Goal: Task Accomplishment & Management: Complete application form

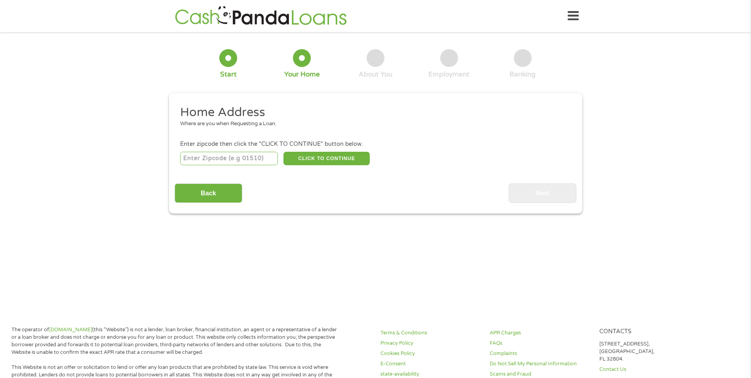
click at [198, 160] on input "number" at bounding box center [229, 158] width 98 height 13
type input "30265"
click at [308, 154] on button "CLICK TO CONTINUE" at bounding box center [327, 158] width 86 height 13
type input "30265"
type input "Newnan"
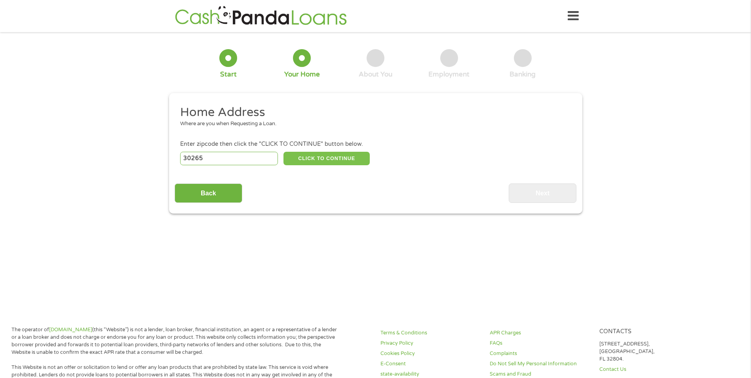
select select "[US_STATE]"
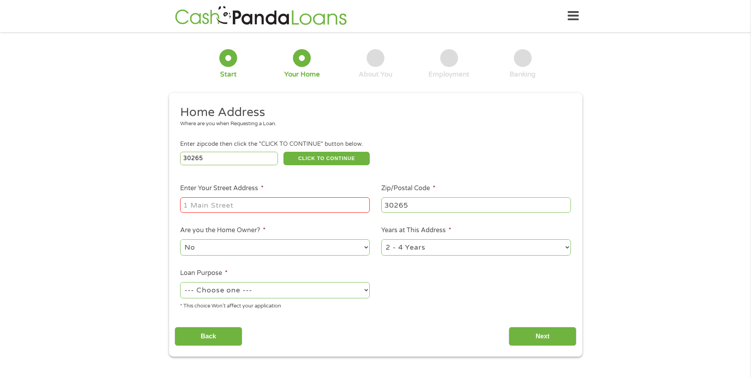
click at [244, 200] on input "Enter Your Street Address *" at bounding box center [275, 204] width 190 height 15
type input "[STREET_ADDRESS]"
click at [290, 245] on select "No Yes" at bounding box center [275, 247] width 190 height 16
click at [180, 239] on select "No Yes" at bounding box center [275, 247] width 190 height 16
click at [241, 292] on select "--- Choose one --- Pay Bills Debt Consolidation Home Improvement Major Purchase…" at bounding box center [275, 290] width 190 height 16
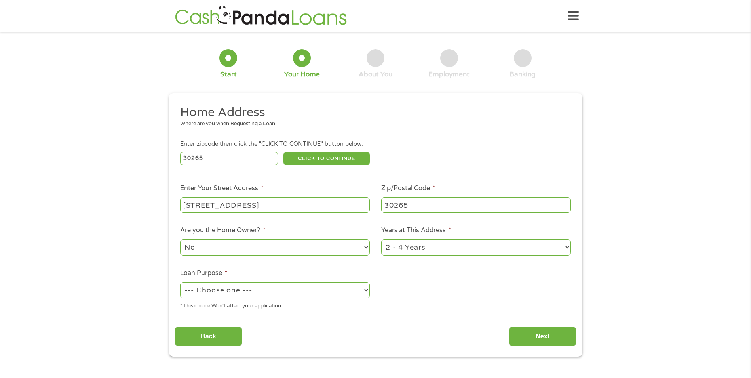
select select "shorttermcash"
click at [180, 282] on select "--- Choose one --- Pay Bills Debt Consolidation Home Improvement Major Purchase…" at bounding box center [275, 290] width 190 height 16
click at [539, 335] on input "Next" at bounding box center [543, 336] width 68 height 19
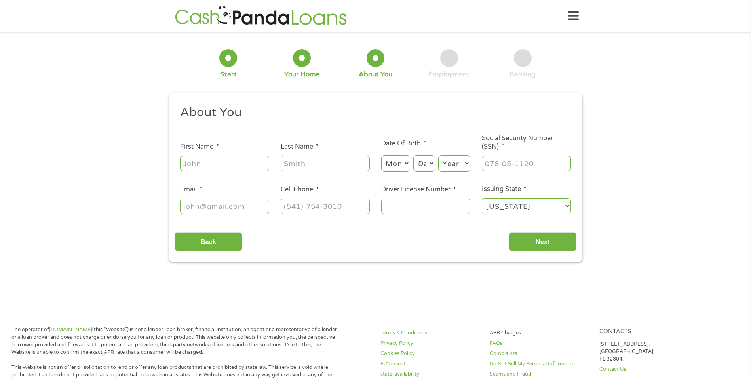
scroll to position [3, 3]
click at [246, 165] on input "First Name *" at bounding box center [224, 163] width 89 height 15
type input "Lauren"
type input "Day"
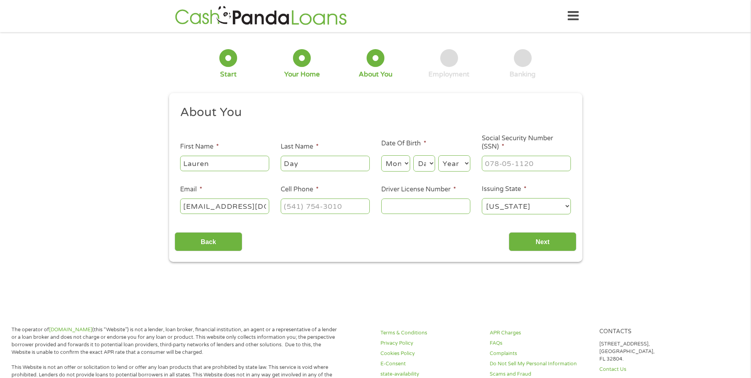
drag, startPoint x: 266, startPoint y: 206, endPoint x: 512, endPoint y: 178, distance: 247.1
click at [143, 196] on div "1 Start 2 Your Home 3 About You 4 Employment 5 Banking 6 This field is hidden w…" at bounding box center [375, 150] width 751 height 224
type input "l"
type input "[EMAIL_ADDRESS][DOMAIN_NAME]"
click at [304, 203] on input "(___) ___-____" at bounding box center [325, 205] width 89 height 15
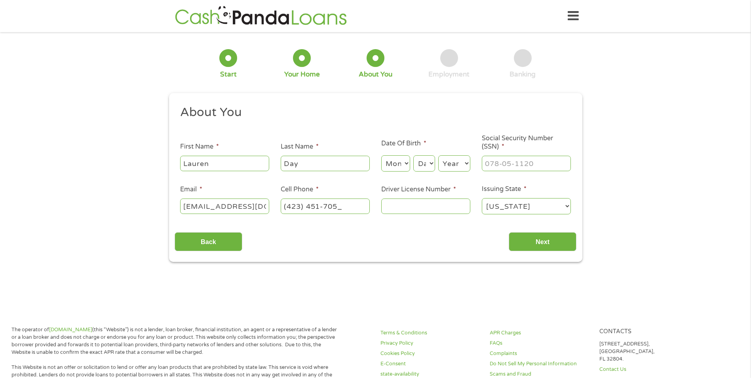
type input "[PHONE_NUMBER]"
click at [425, 204] on input "Driver License Number *" at bounding box center [425, 205] width 89 height 15
type input "099596325"
click at [503, 208] on select "[US_STATE] [US_STATE] [US_STATE] [US_STATE] [US_STATE] [US_STATE] [US_STATE] [U…" at bounding box center [526, 206] width 89 height 16
select select "[US_STATE]"
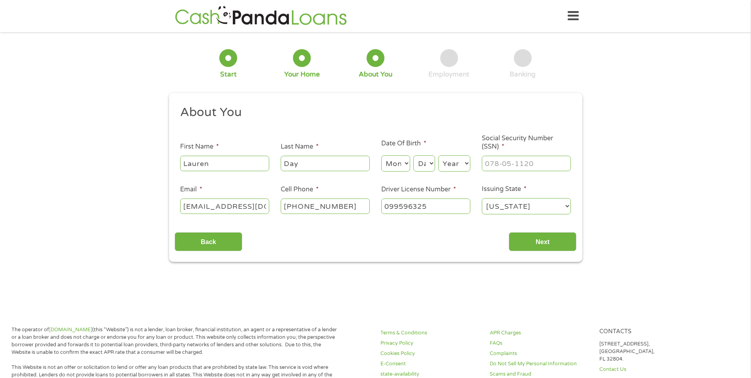
click at [482, 198] on select "[US_STATE] [US_STATE] [US_STATE] [US_STATE] [US_STATE] [US_STATE] [US_STATE] [U…" at bounding box center [526, 206] width 89 height 16
click at [531, 160] on input "___-__-____" at bounding box center [526, 163] width 89 height 15
type input "413-63-6299"
click at [398, 164] on select "Month 1 2 3 4 5 6 7 8 9 10 11 12" at bounding box center [395, 163] width 29 height 16
select select "3"
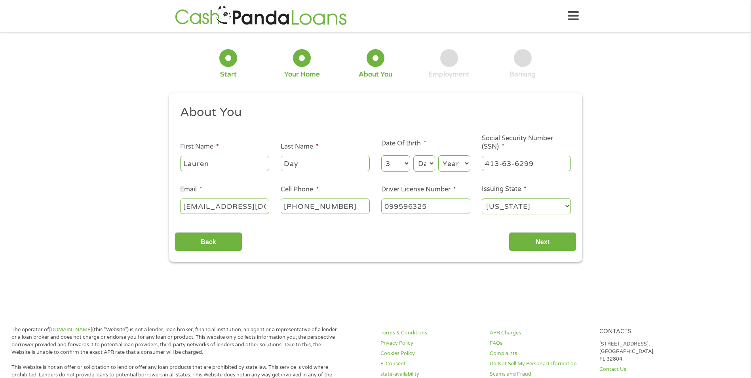
click at [381, 155] on select "Month 1 2 3 4 5 6 7 8 9 10 11 12" at bounding box center [395, 163] width 29 height 16
click at [416, 166] on select "Day 1 2 3 4 5 6 7 8 9 10 11 12 13 14 15 16 17 18 19 20 21 22 23 24 25 26 27 28 …" at bounding box center [423, 163] width 21 height 16
select select "15"
click at [413, 155] on select "Day 1 2 3 4 5 6 7 8 9 10 11 12 13 14 15 16 17 18 19 20 21 22 23 24 25 26 27 28 …" at bounding box center [423, 163] width 21 height 16
click at [455, 168] on select "Year [DATE] 2006 2005 2004 2003 2002 2001 2000 1999 1998 1997 1996 1995 1994 19…" at bounding box center [454, 163] width 32 height 16
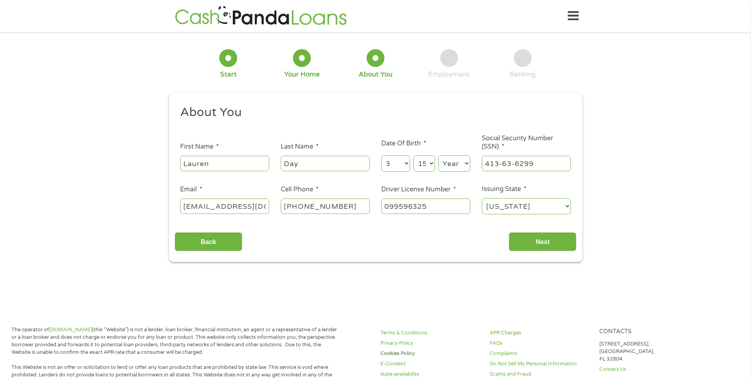
select select "1986"
click at [438, 155] on select "Year [DATE] 2006 2005 2004 2003 2002 2001 2000 1999 1998 1997 1996 1995 1994 19…" at bounding box center [454, 163] width 32 height 16
click at [542, 244] on input "Next" at bounding box center [543, 241] width 68 height 19
click at [400, 232] on div "Back Next" at bounding box center [376, 238] width 402 height 25
click at [530, 239] on input "Next" at bounding box center [543, 241] width 68 height 19
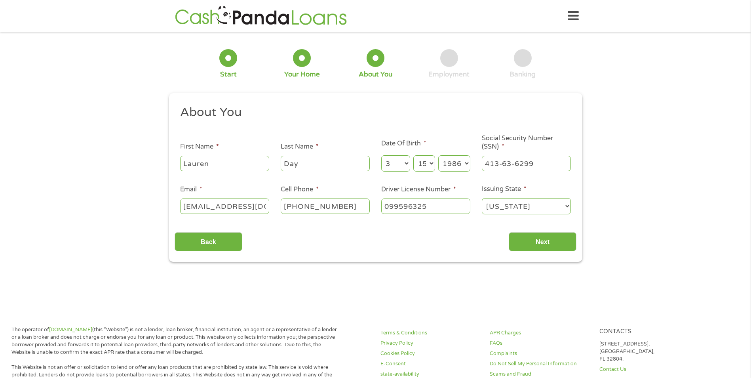
click at [441, 205] on input "099596325" at bounding box center [425, 205] width 89 height 15
drag, startPoint x: 512, startPoint y: 208, endPoint x: 519, endPoint y: 206, distance: 6.9
click at [512, 208] on select "[US_STATE] [US_STATE] [US_STATE] [US_STATE] [US_STATE] [US_STATE] [US_STATE] [U…" at bounding box center [526, 206] width 89 height 16
click at [482, 198] on select "[US_STATE] [US_STATE] [US_STATE] [US_STATE] [US_STATE] [US_STATE] [US_STATE] [U…" at bounding box center [526, 206] width 89 height 16
click at [400, 112] on h2 "About You" at bounding box center [372, 113] width 385 height 16
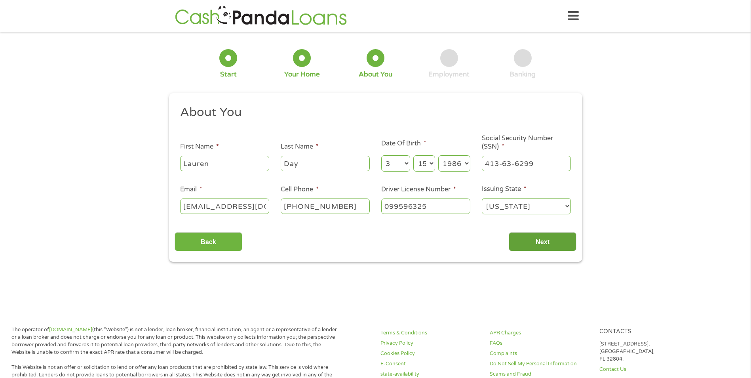
click at [547, 242] on input "Next" at bounding box center [543, 241] width 68 height 19
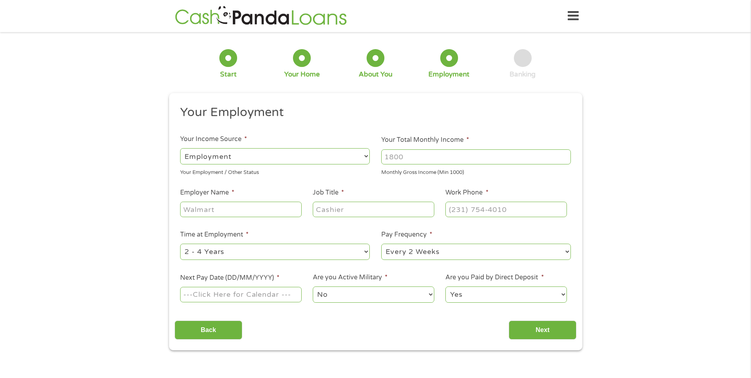
scroll to position [3, 3]
click at [431, 156] on input "Your Total Monthly Income *" at bounding box center [476, 156] width 190 height 15
type input "3333"
drag, startPoint x: 407, startPoint y: 157, endPoint x: 332, endPoint y: 155, distance: 75.7
click at [332, 155] on ul "Your Employment Your Income Source * --- Choose one --- Employment [DEMOGRAPHIC…" at bounding box center [376, 207] width 402 height 205
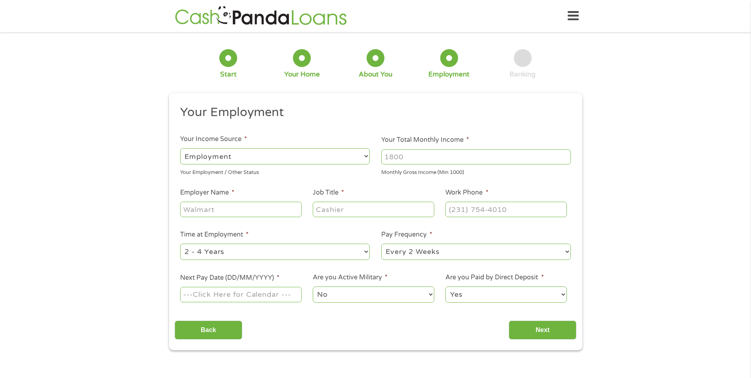
click at [467, 137] on span "*" at bounding box center [468, 140] width 3 height 8
click at [467, 149] on input "Your Total Monthly Income *" at bounding box center [476, 156] width 190 height 15
click at [431, 156] on input "Your Total Monthly Income *" at bounding box center [476, 156] width 190 height 15
type input "3333"
click at [251, 203] on input "Employer Name *" at bounding box center [240, 209] width 121 height 15
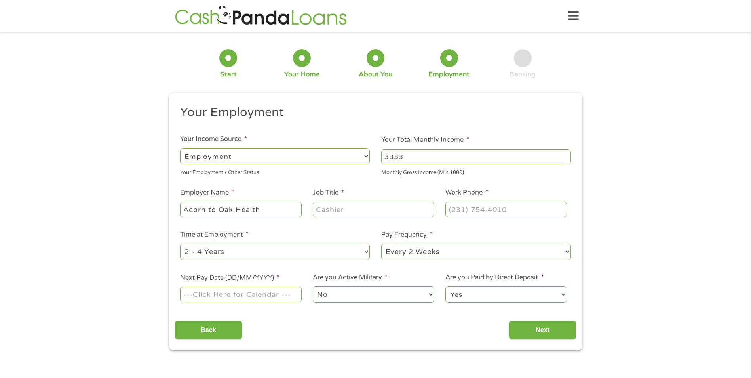
type input "Acorn to Oak Health"
click at [367, 215] on input "Job Title *" at bounding box center [373, 209] width 121 height 15
type input "CMA"
click at [455, 209] on input "(___) ___-____" at bounding box center [506, 209] width 121 height 15
type input "[PHONE_NUMBER]"
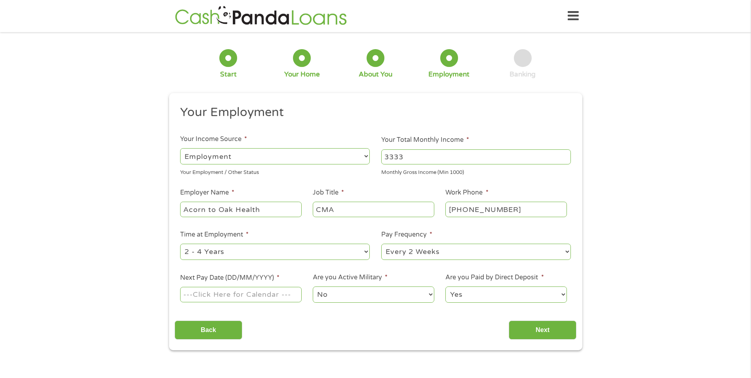
click at [566, 180] on ul "Your Employment Your Income Source * --- Choose one --- Employment [DEMOGRAPHIC…" at bounding box center [376, 207] width 402 height 205
click at [362, 254] on select "--- Choose one --- 1 Year or less 1 - 2 Years 2 - 4 Years Over 4 Years" at bounding box center [275, 252] width 190 height 16
select select "12months"
click at [180, 244] on select "--- Choose one --- 1 Year or less 1 - 2 Years 2 - 4 Years Over 4 Years" at bounding box center [275, 252] width 190 height 16
click at [567, 249] on select "--- Choose one --- Every 2 Weeks Every Week Monthly Semi-Monthly" at bounding box center [476, 252] width 190 height 16
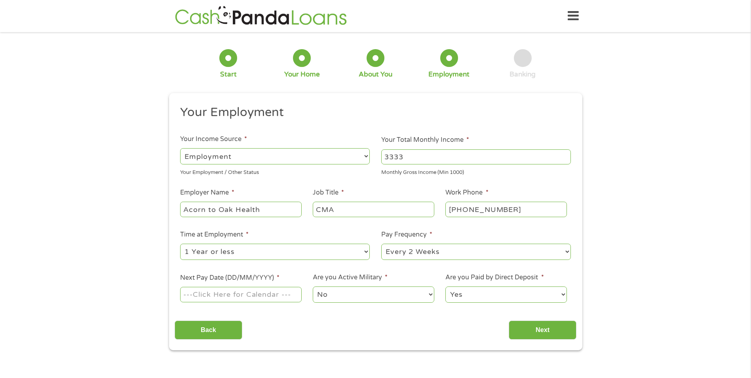
select select "semimonthly"
click at [381, 244] on select "--- Choose one --- Every 2 Weeks Every Week Monthly Semi-Monthly" at bounding box center [476, 252] width 190 height 16
click at [198, 291] on input "Next Pay Date (DD/MM/YYYY) *" at bounding box center [240, 294] width 121 height 15
type input "[DATE]"
click at [563, 326] on input "Next" at bounding box center [543, 329] width 68 height 19
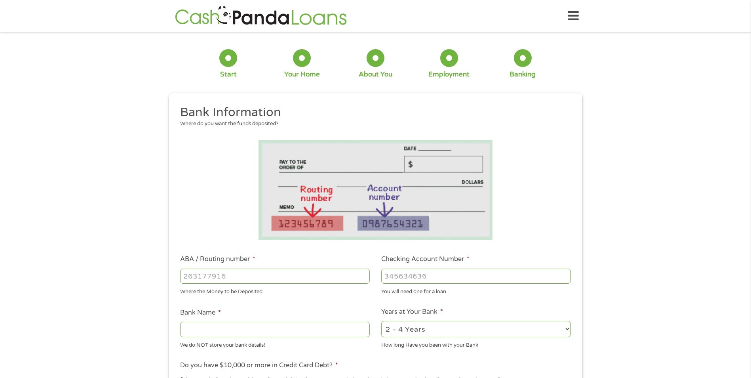
click at [222, 276] on input "ABA / Routing number *" at bounding box center [275, 275] width 190 height 15
type input "101015347"
type input "NBKC Bank"
type input "101015347"
click at [392, 274] on input "Checking Account Number *" at bounding box center [476, 275] width 190 height 15
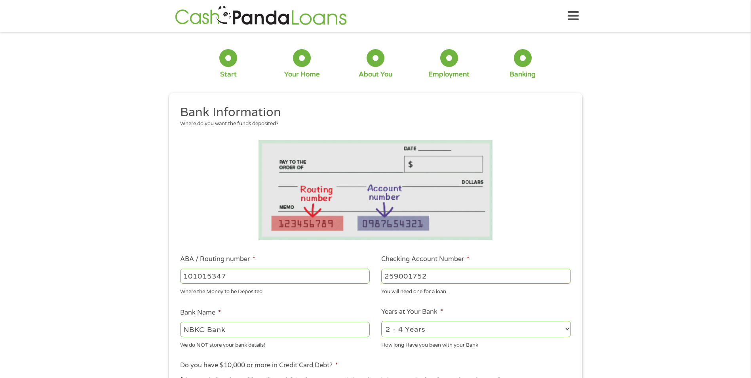
type input "259001752"
click at [614, 336] on div "1 Start 2 Your Home 3 About You 4 Employment 5 Banking 6 This field is hidden w…" at bounding box center [375, 289] width 751 height 502
click at [566, 333] on select "2 - 4 Years 6 - 12 Months 1 - 2 Years Over 4 Years" at bounding box center [476, 329] width 190 height 16
select select "12months"
click at [381, 321] on select "2 - 4 Years 6 - 12 Months 1 - 2 Years Over 4 Years" at bounding box center [476, 329] width 190 height 16
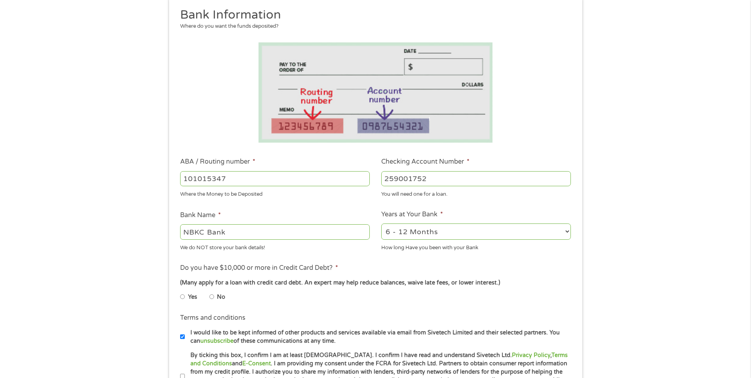
scroll to position [119, 0]
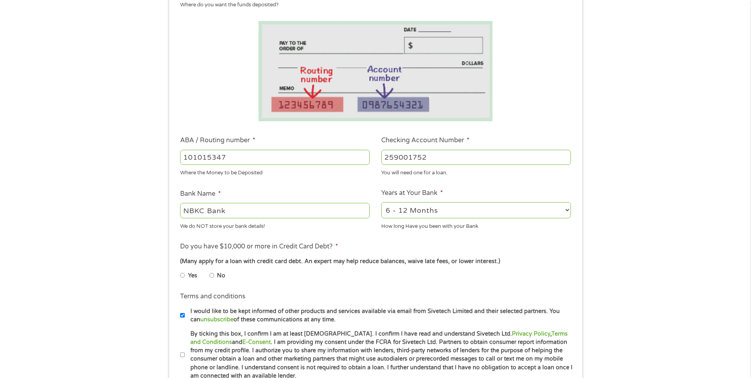
click at [215, 275] on li "No" at bounding box center [223, 275] width 29 height 15
click at [214, 275] on input "No" at bounding box center [211, 275] width 5 height 13
radio input "true"
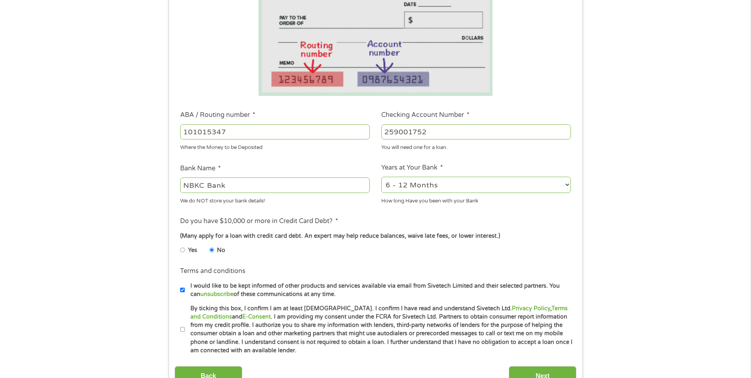
scroll to position [198, 0]
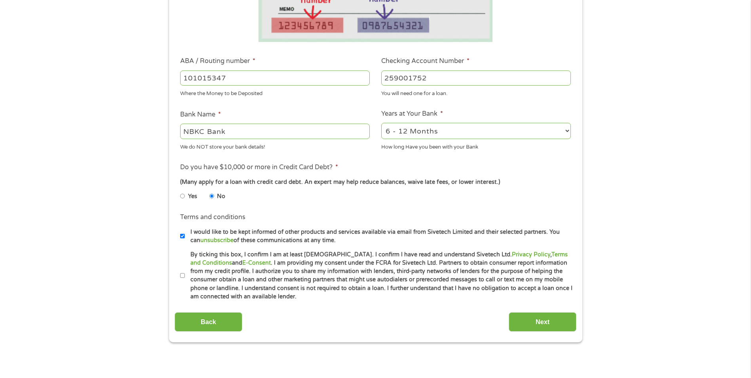
click at [184, 273] on input "By ticking this box, I confirm I am at least [DEMOGRAPHIC_DATA]. I confirm I ha…" at bounding box center [182, 275] width 5 height 13
checkbox input "true"
click at [532, 324] on input "Next" at bounding box center [543, 321] width 68 height 19
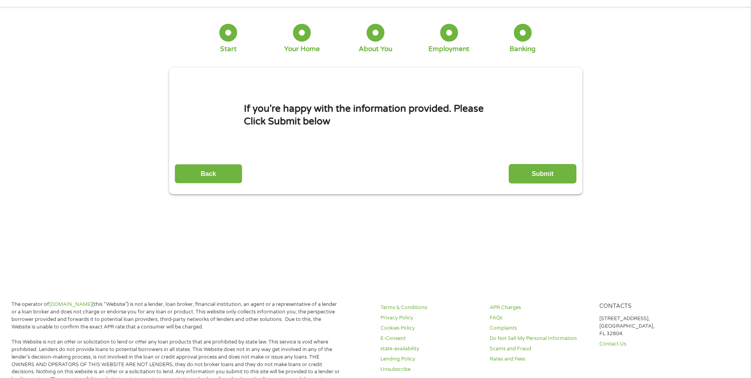
scroll to position [0, 0]
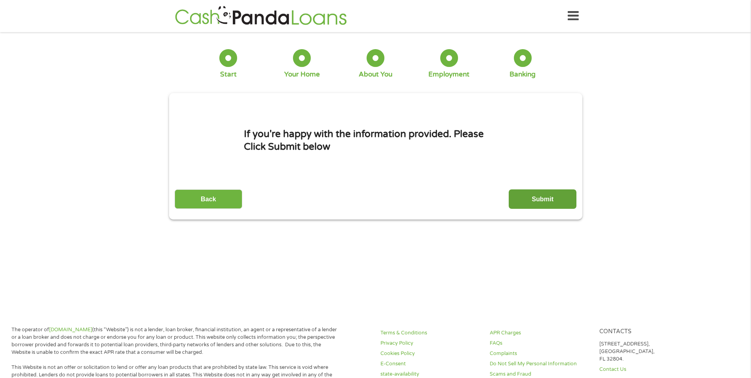
click at [546, 196] on input "Submit" at bounding box center [543, 198] width 68 height 19
